Goal: Information Seeking & Learning: Check status

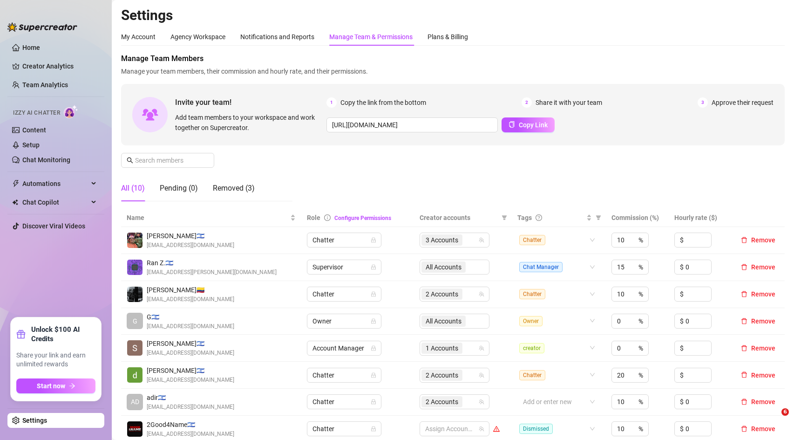
click at [63, 62] on link "Creator Analytics" at bounding box center [59, 66] width 75 height 15
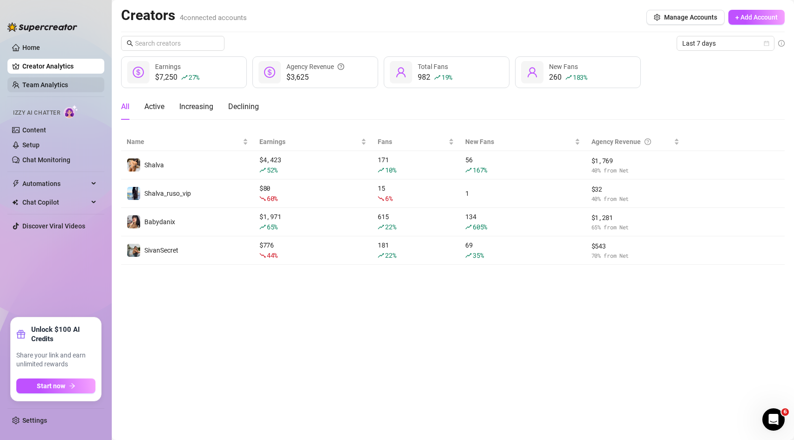
click at [68, 89] on link "Team Analytics" at bounding box center [45, 84] width 46 height 7
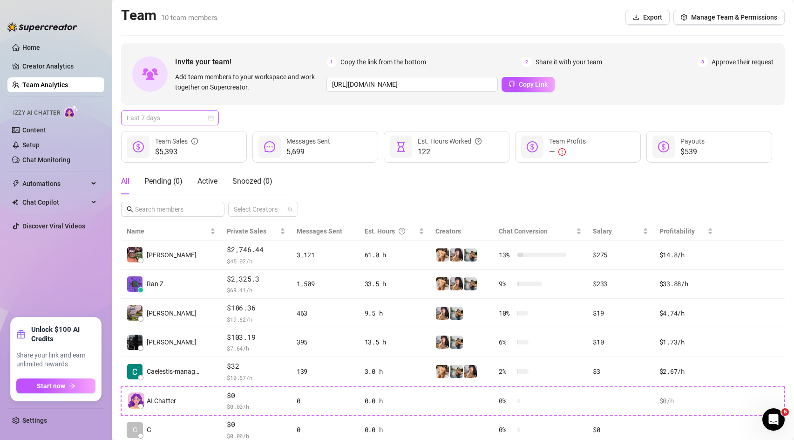
click at [156, 119] on span "Last 7 days" at bounding box center [170, 118] width 87 height 14
click at [163, 196] on div "Custom date" at bounding box center [170, 196] width 83 height 10
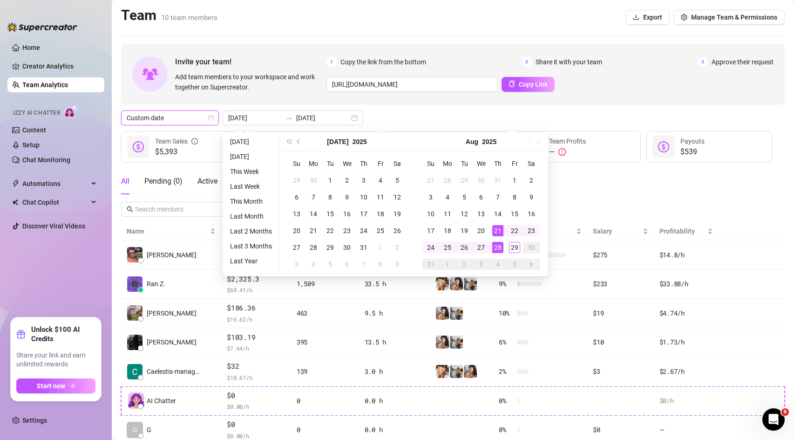
click at [379, 127] on div "Invite your team! Add team members to your workspace and work together on Super…" at bounding box center [453, 300] width 664 height 515
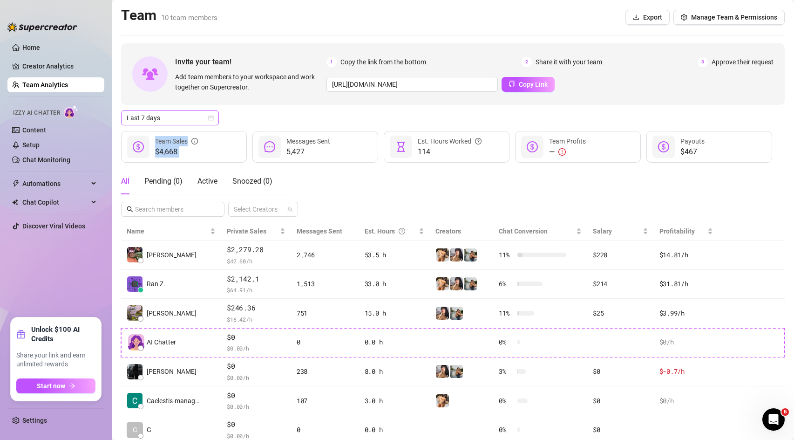
drag, startPoint x: 236, startPoint y: 137, endPoint x: 192, endPoint y: 118, distance: 47.4
click at [192, 118] on div "Invite your team! Add team members to your workspace and work together on Super…" at bounding box center [453, 300] width 664 height 515
click at [192, 118] on span "Last 7 days" at bounding box center [170, 118] width 87 height 14
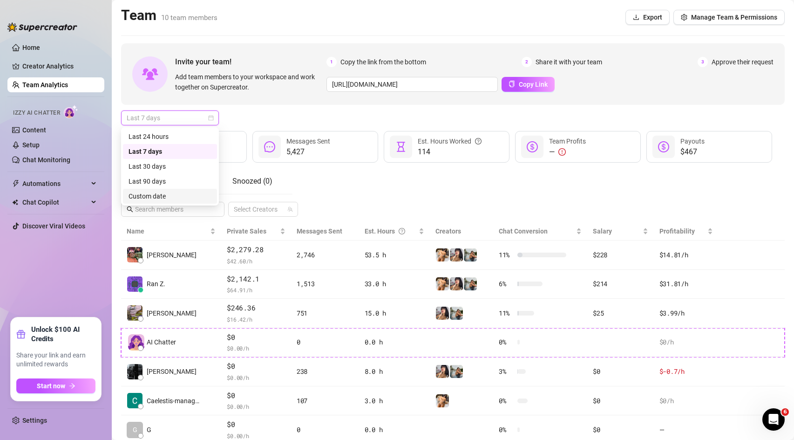
click at [183, 197] on div "Custom date" at bounding box center [170, 196] width 83 height 10
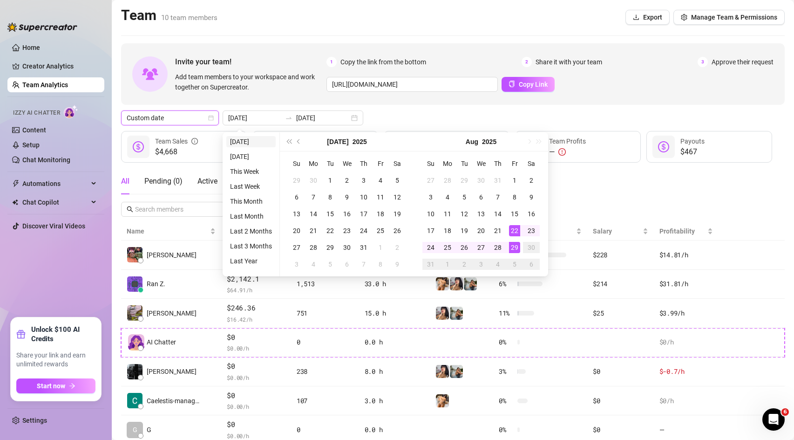
type input "[DATE]"
type input "2025-08-29"
type input "[DATE]"
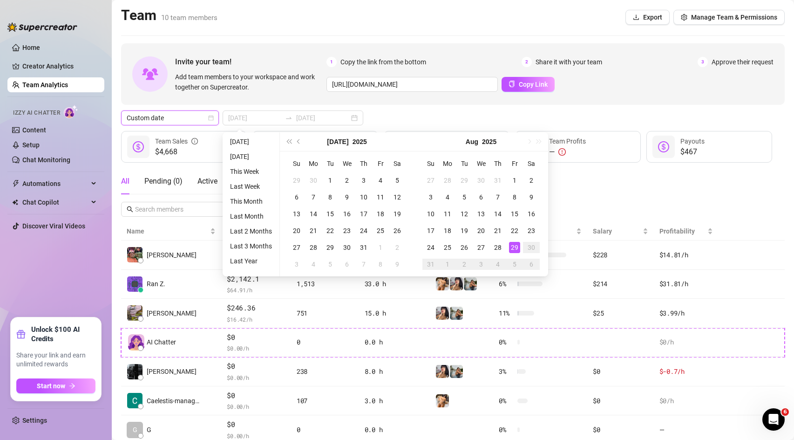
type input "[DATE]"
type input "2025-08-22"
type input "2025-08-29"
type input "2025-08-01"
click at [253, 198] on li "This Month" at bounding box center [250, 201] width 49 height 11
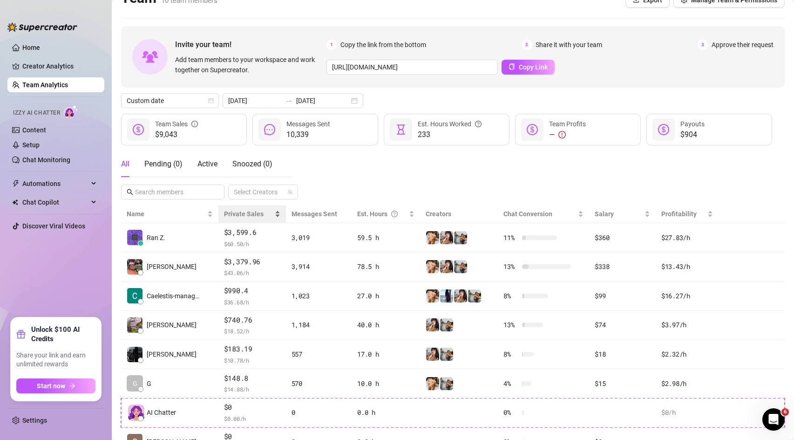
scroll to position [43, 0]
